Goal: Information Seeking & Learning: Learn about a topic

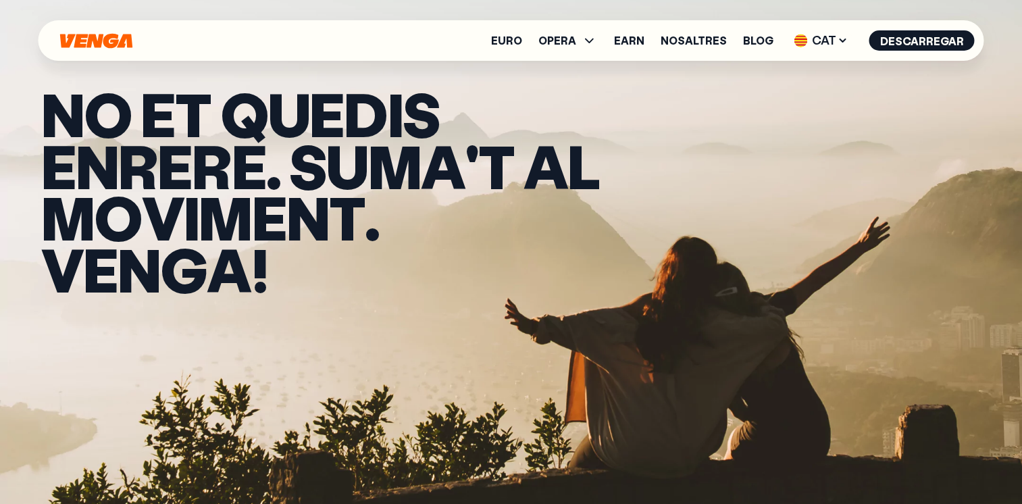
scroll to position [5156, 0]
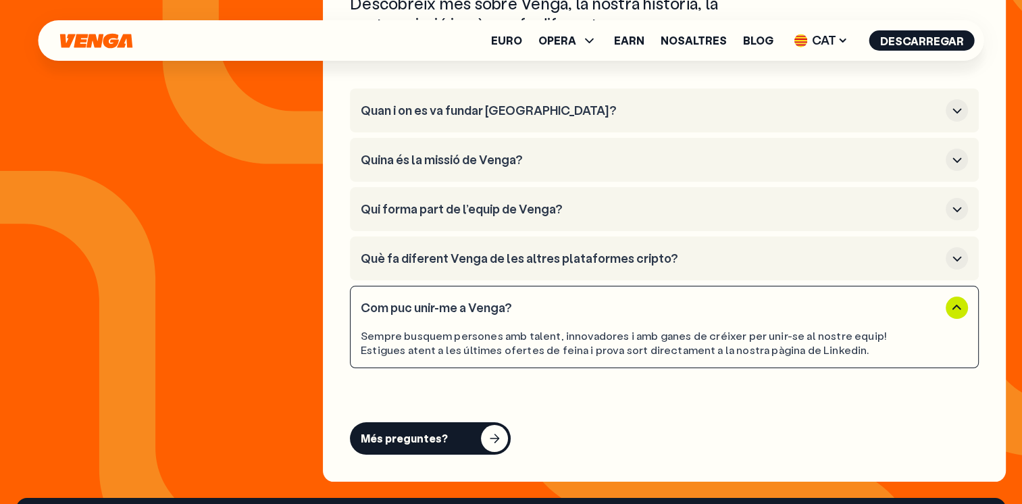
click at [242, 258] on section "Preguntes freqüents Descobreix més sobre [GEOGRAPHIC_DATA], la nostra història,…" at bounding box center [511, 155] width 990 height 654
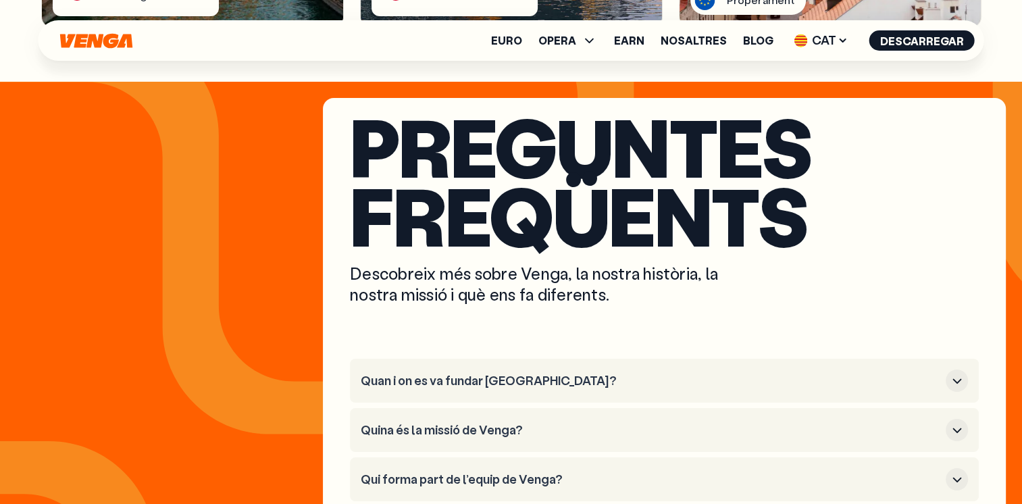
scroll to position [4885, 0]
click at [959, 373] on icon "button" at bounding box center [957, 381] width 16 height 16
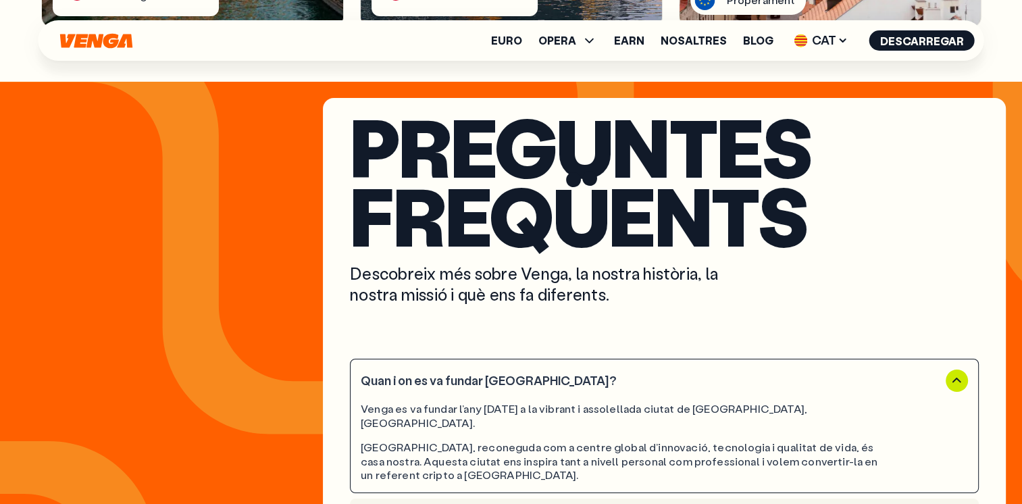
drag, startPoint x: 237, startPoint y: 299, endPoint x: 322, endPoint y: 273, distance: 89.1
click at [238, 299] on section "Preguntes freqüents Descobreix més sobre [GEOGRAPHIC_DATA], la nostra història,…" at bounding box center [511, 451] width 990 height 706
click at [707, 42] on link "Nosaltres" at bounding box center [694, 40] width 66 height 11
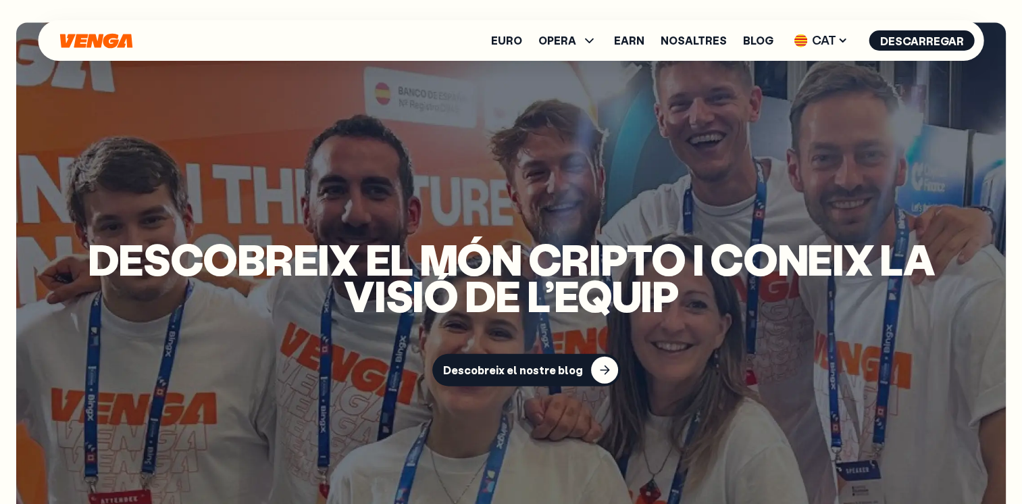
scroll to position [2972, 0]
click at [593, 357] on div "button" at bounding box center [604, 370] width 27 height 27
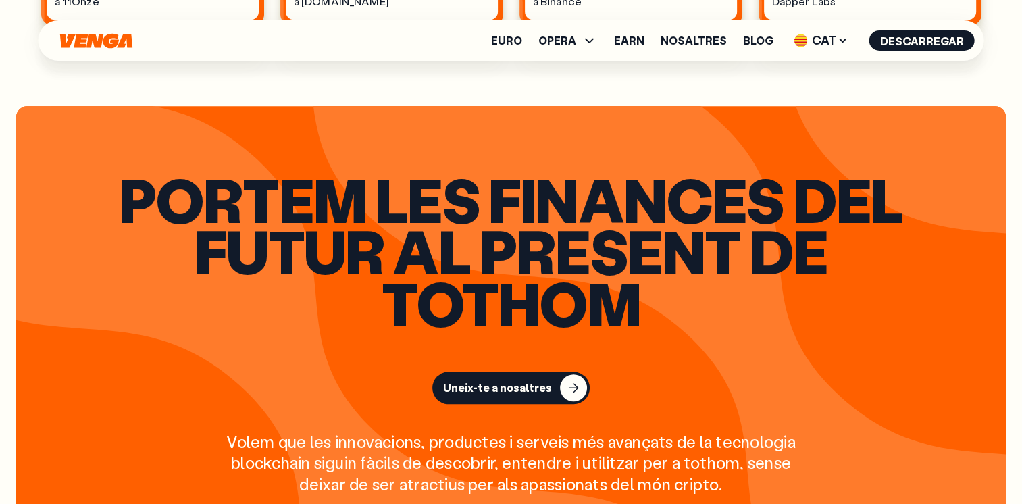
scroll to position [1216, 0]
